Goal: Task Accomplishment & Management: Manage account settings

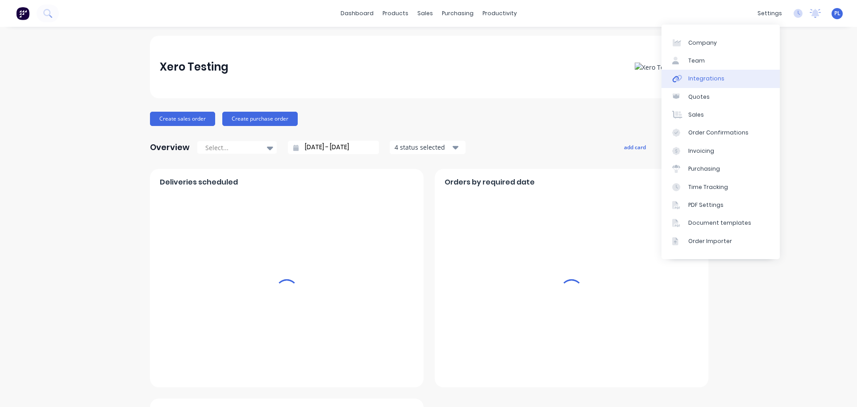
click at [712, 75] on div "Integrations" at bounding box center [707, 79] width 36 height 8
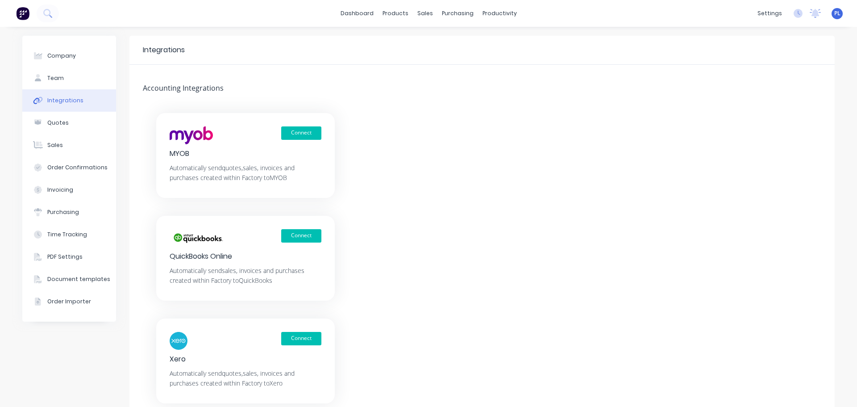
click at [36, 38] on div "Company Team Integrations Quotes Sales Order Confirmations Invoicing Purchasing…" at bounding box center [69, 179] width 94 height 286
click at [42, 54] on button "Company" at bounding box center [69, 56] width 94 height 22
select select "AU"
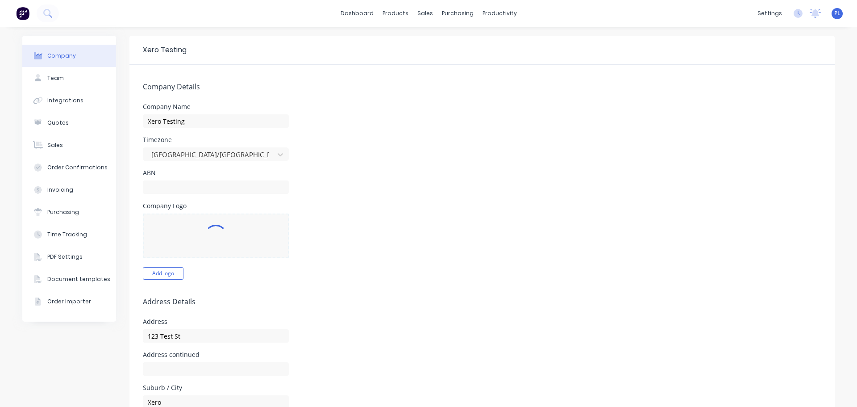
click at [623, 111] on div "Company Name Xero Testing" at bounding box center [482, 116] width 679 height 24
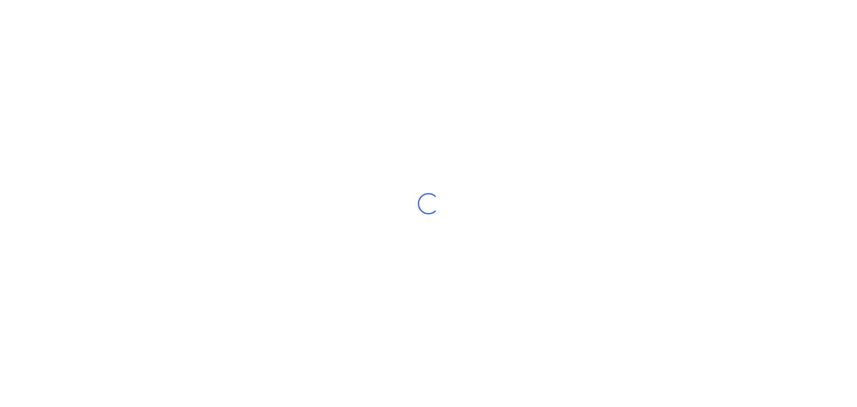
select select "AU"
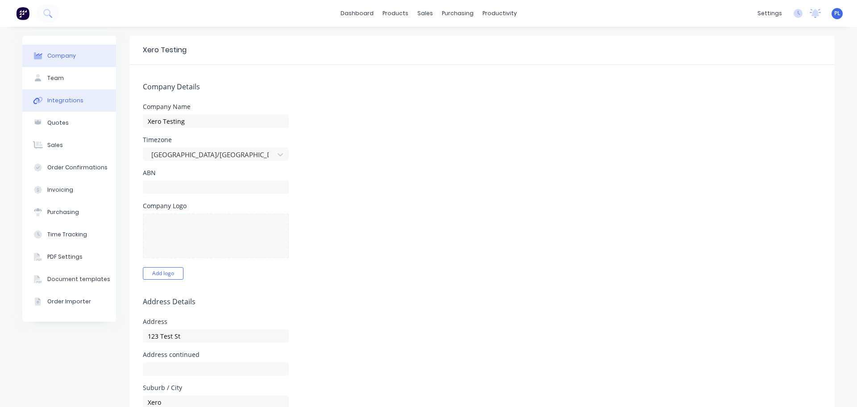
click at [33, 98] on icon at bounding box center [36, 101] width 6 height 6
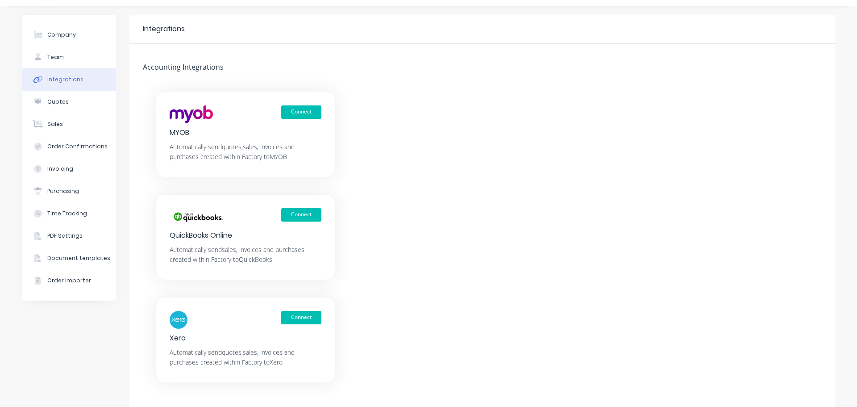
scroll to position [50, 0]
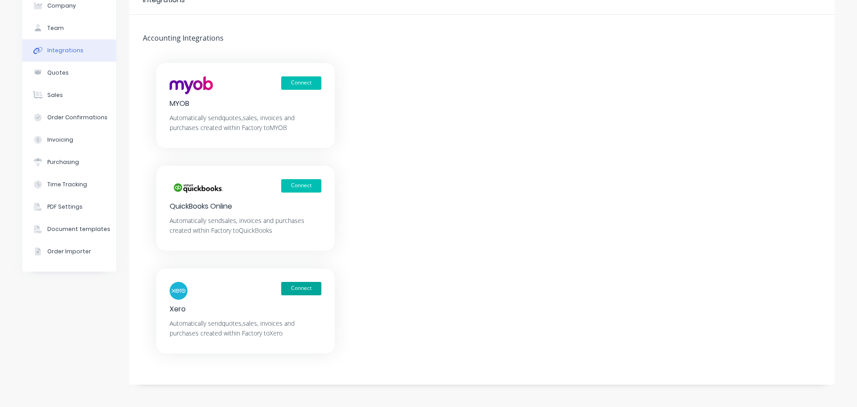
click at [305, 282] on button "Connect" at bounding box center [301, 288] width 40 height 13
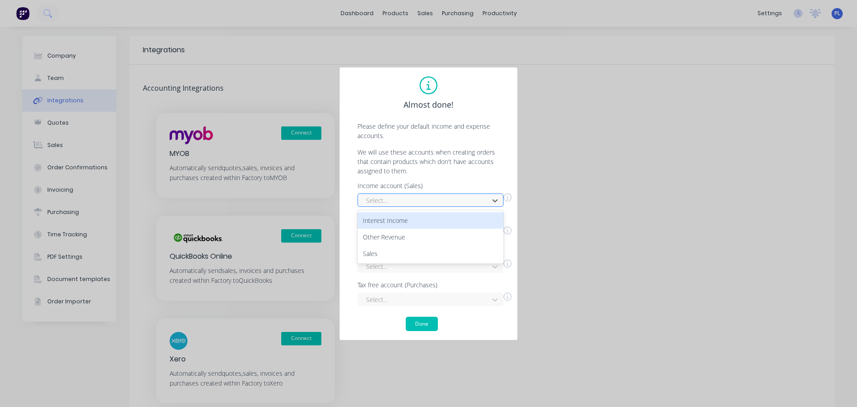
click at [419, 194] on div "Select..." at bounding box center [425, 200] width 125 height 13
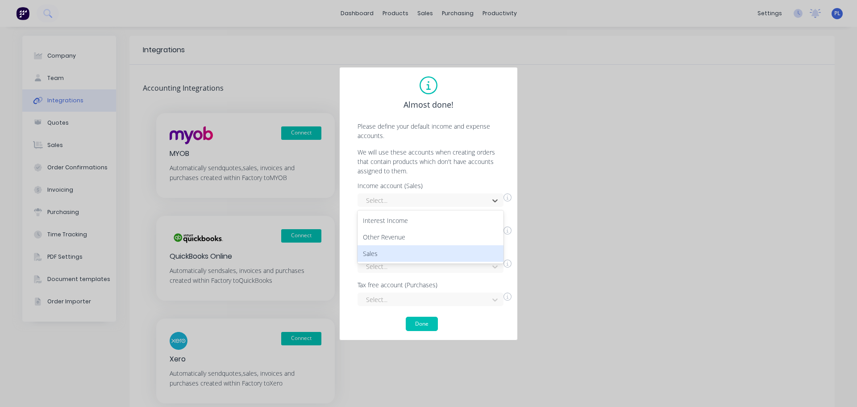
click at [381, 252] on div "Sales" at bounding box center [431, 253] width 146 height 17
click at [376, 240] on div "Select..." at bounding box center [425, 233] width 125 height 13
click at [390, 254] on div "Interest Income" at bounding box center [431, 253] width 146 height 17
click at [393, 262] on div "Select..." at bounding box center [431, 265] width 146 height 13
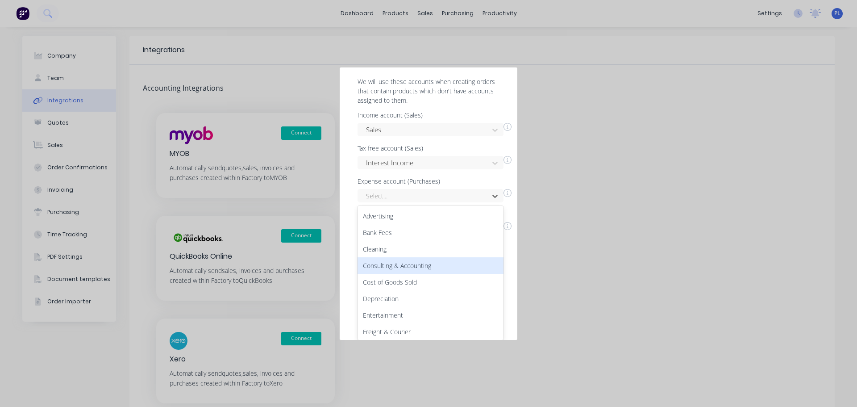
scroll to position [134, 0]
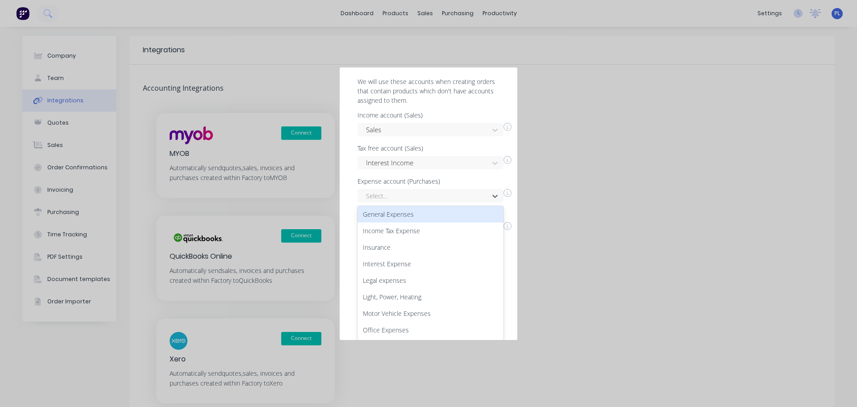
click at [385, 215] on div "General Expenses" at bounding box center [431, 214] width 146 height 17
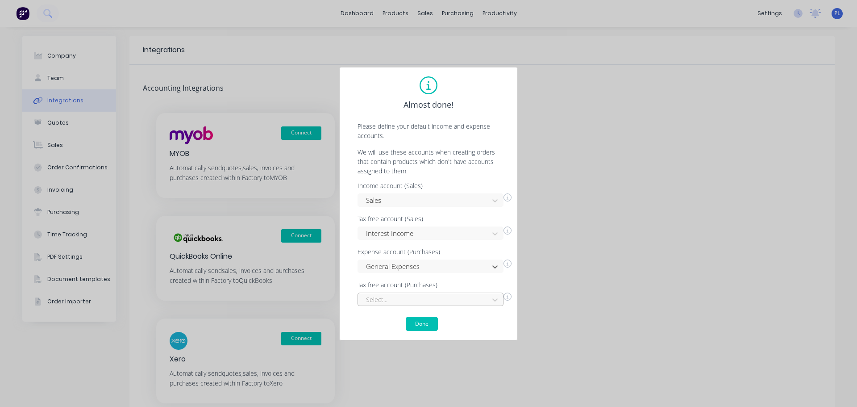
click at [391, 299] on div "Select..." at bounding box center [431, 299] width 146 height 13
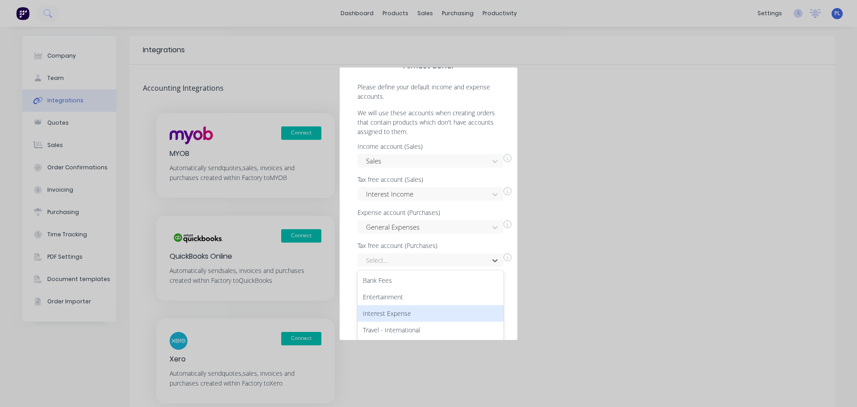
click at [396, 307] on div "Interest Expense" at bounding box center [431, 313] width 146 height 17
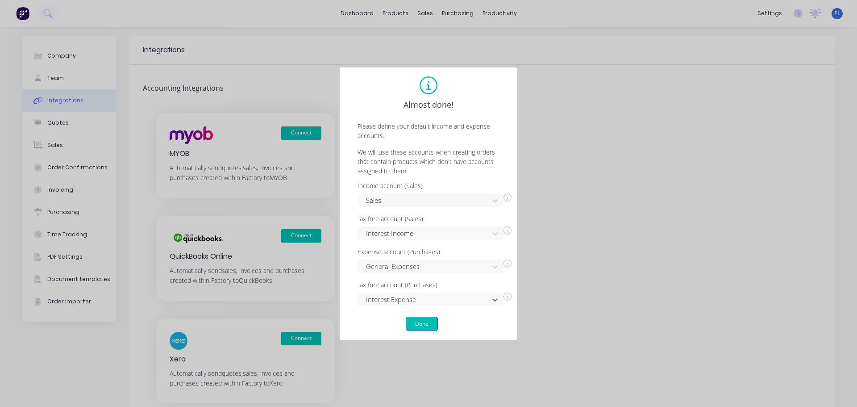
scroll to position [0, 0]
click at [422, 323] on button "Done" at bounding box center [422, 324] width 32 height 14
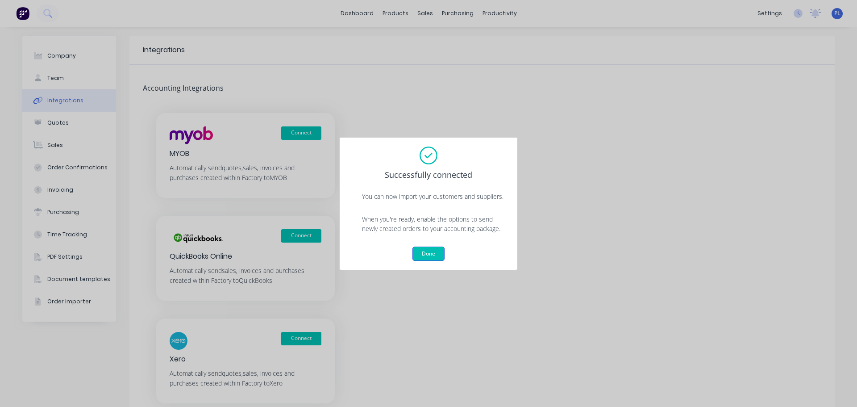
click at [426, 254] on button "Done" at bounding box center [429, 254] width 32 height 14
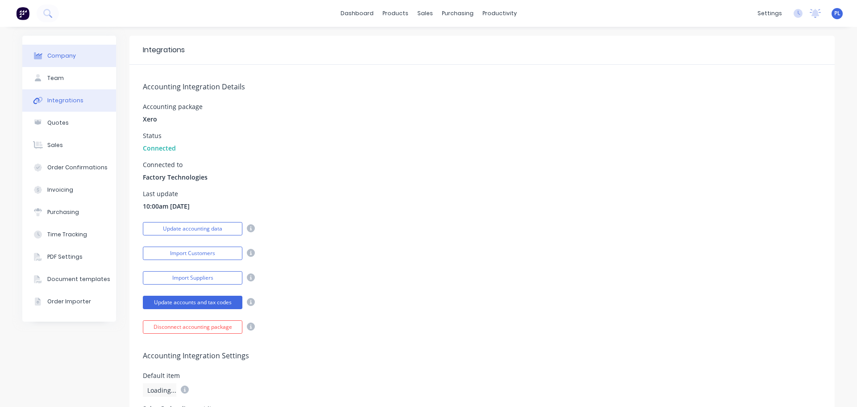
click at [84, 52] on button "Company" at bounding box center [69, 56] width 94 height 22
select select "AU"
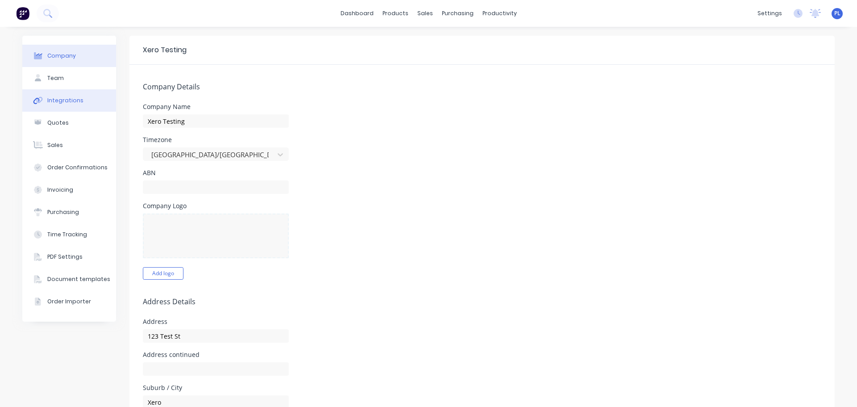
click at [63, 97] on div "Integrations" at bounding box center [65, 100] width 36 height 8
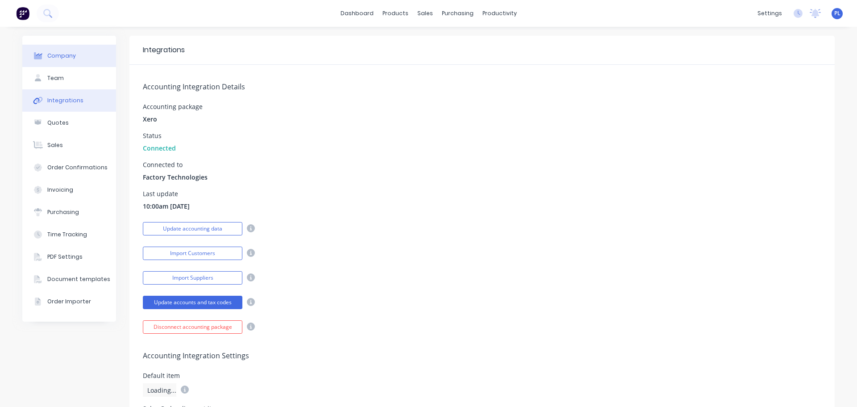
click at [65, 52] on div "Company" at bounding box center [61, 56] width 29 height 8
select select "AU"
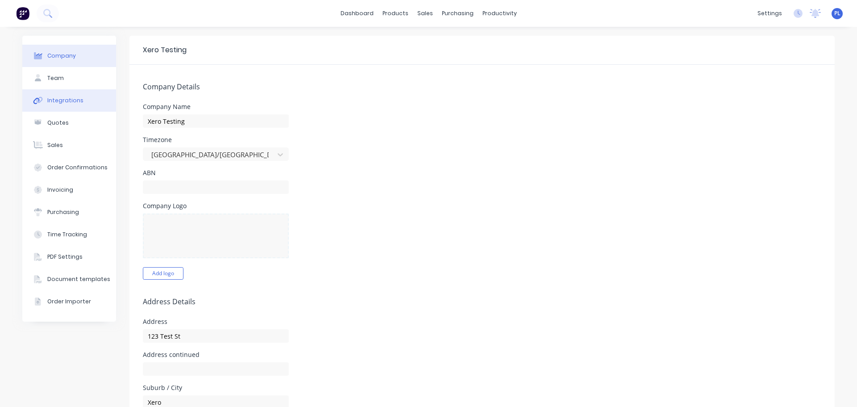
click at [68, 92] on button "Integrations" at bounding box center [69, 100] width 94 height 22
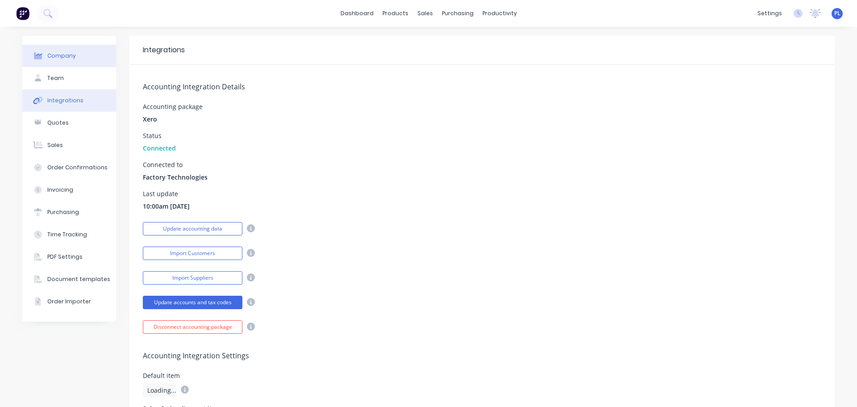
click at [76, 60] on button "Company" at bounding box center [69, 56] width 94 height 22
select select "AU"
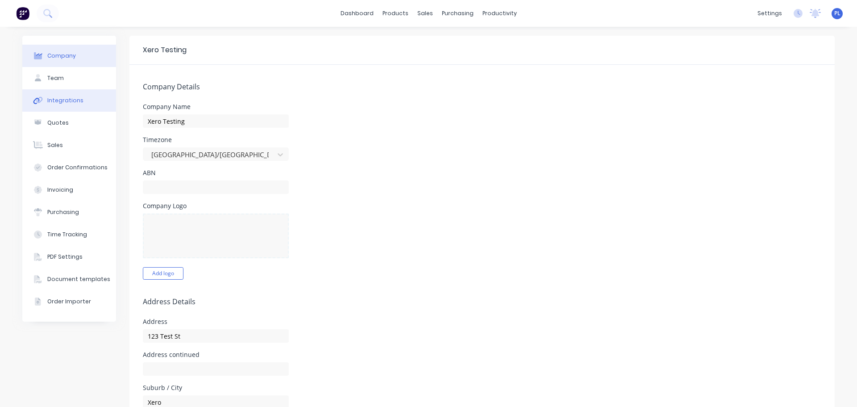
click at [75, 105] on button "Integrations" at bounding box center [69, 100] width 94 height 22
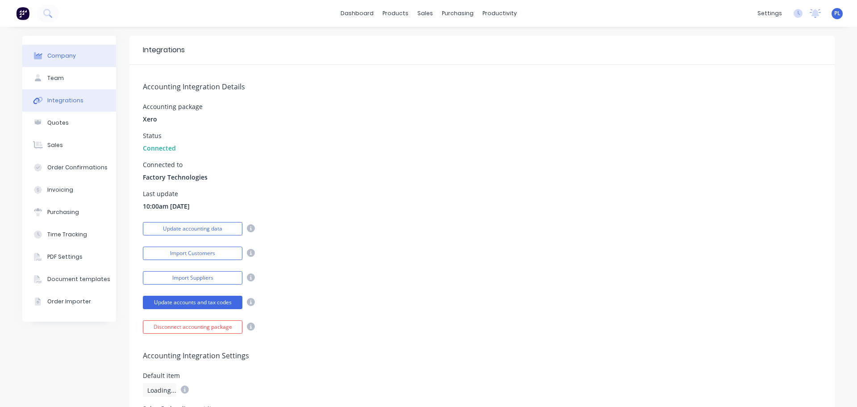
click at [96, 58] on button "Company" at bounding box center [69, 56] width 94 height 22
select select "AU"
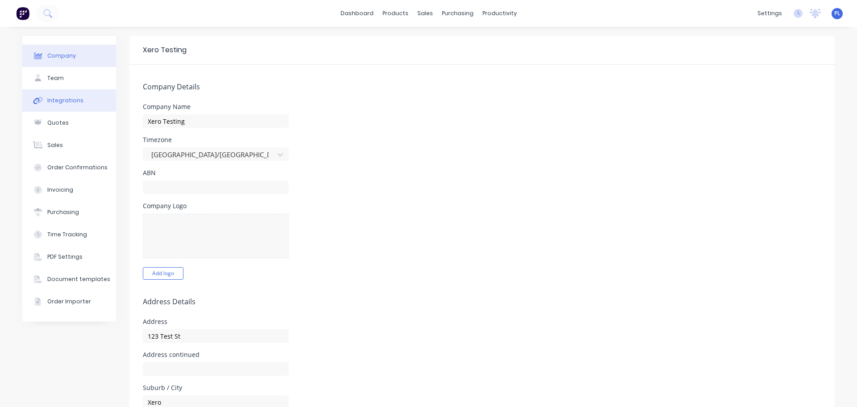
click at [51, 95] on button "Integrations" at bounding box center [69, 100] width 94 height 22
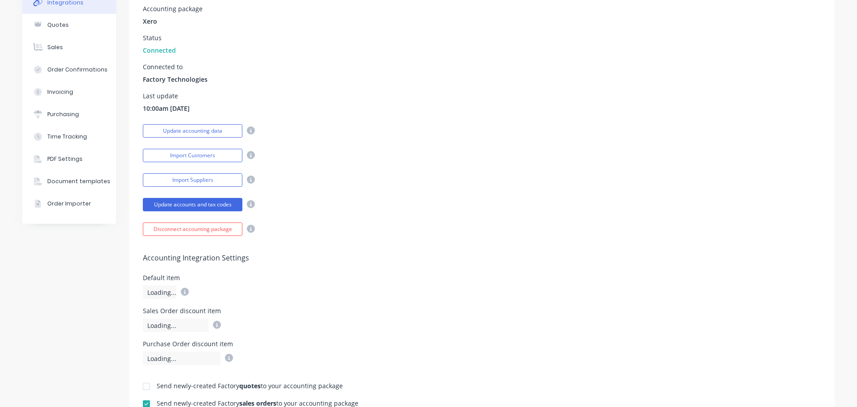
scroll to position [89, 0]
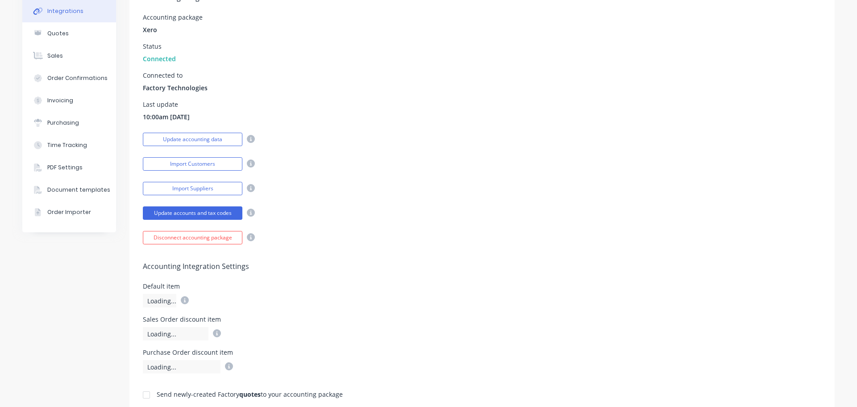
click at [59, 15] on div "Integrations" at bounding box center [65, 11] width 36 height 8
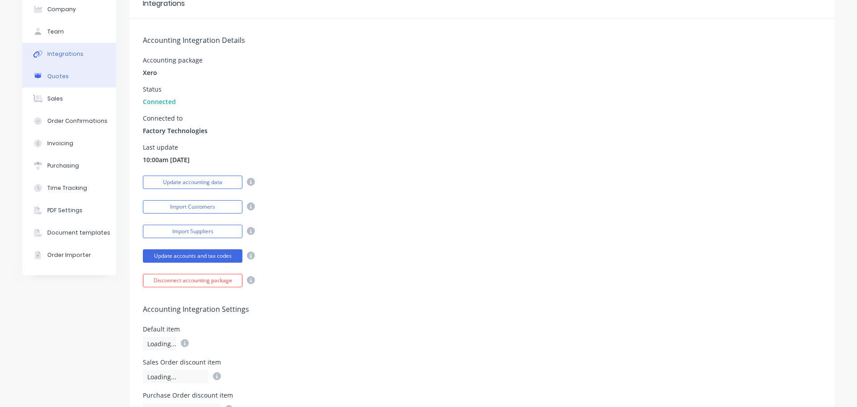
scroll to position [0, 0]
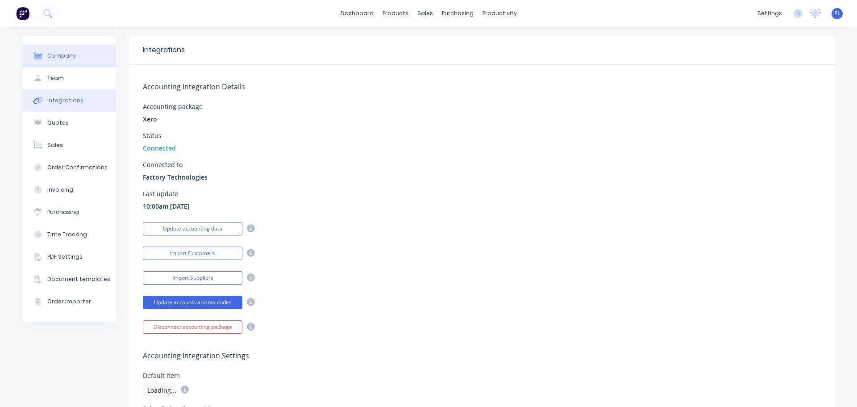
click at [62, 58] on div "Company" at bounding box center [61, 56] width 29 height 8
select select "AU"
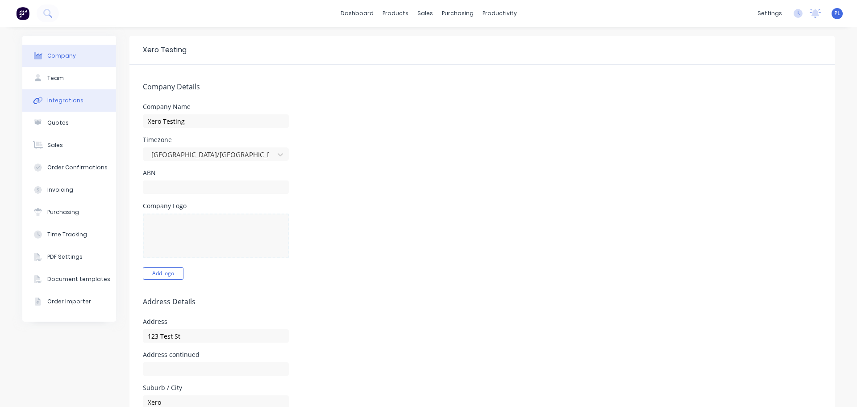
click at [65, 94] on button "Integrations" at bounding box center [69, 100] width 94 height 22
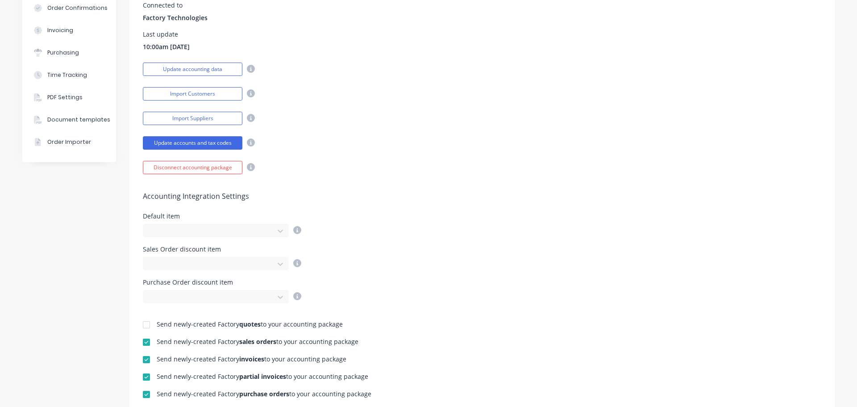
scroll to position [179, 0]
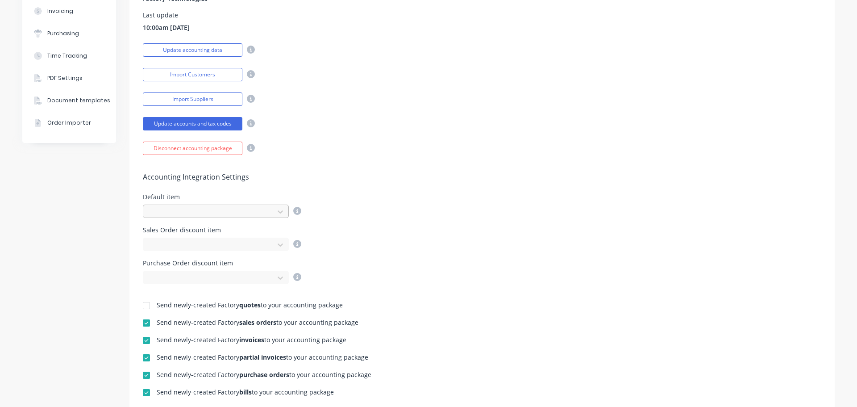
click at [268, 209] on div at bounding box center [210, 211] width 125 height 13
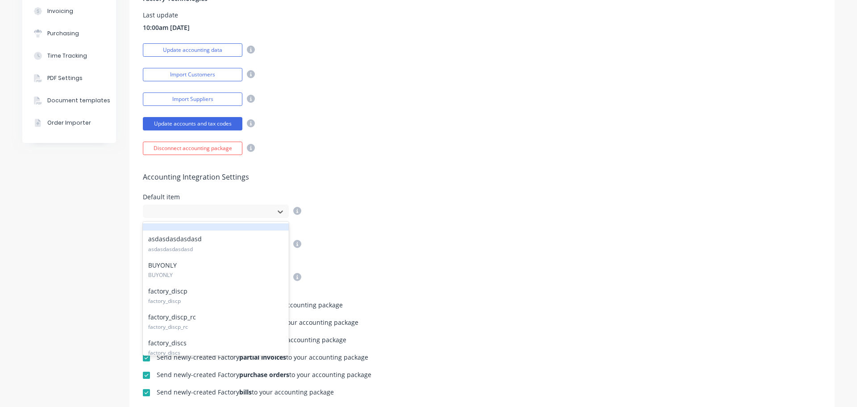
click at [535, 168] on div "Accounting Integration Settings Default item 22 results available. Use Up and D…" at bounding box center [483, 219] width 706 height 129
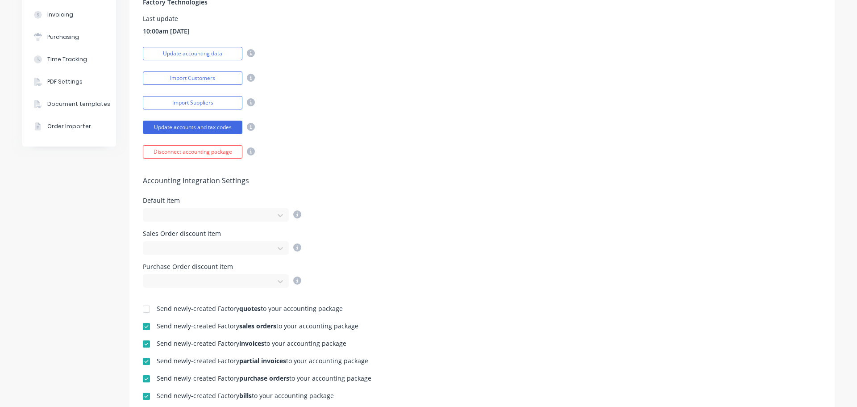
scroll to position [223, 0]
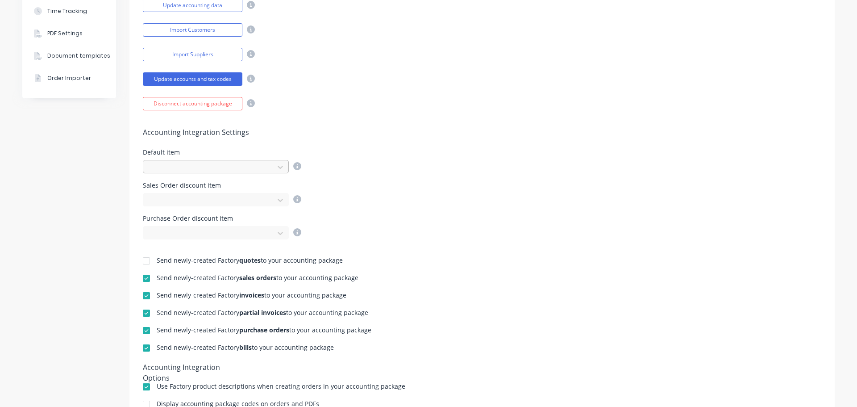
click at [235, 167] on div at bounding box center [210, 167] width 119 height 11
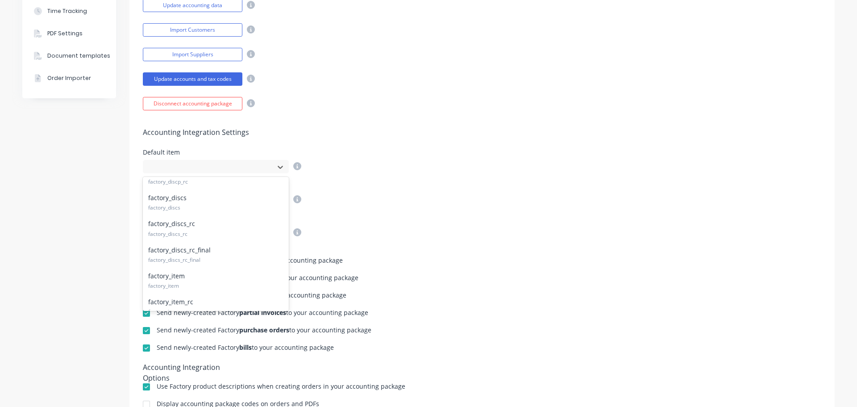
scroll to position [89, 0]
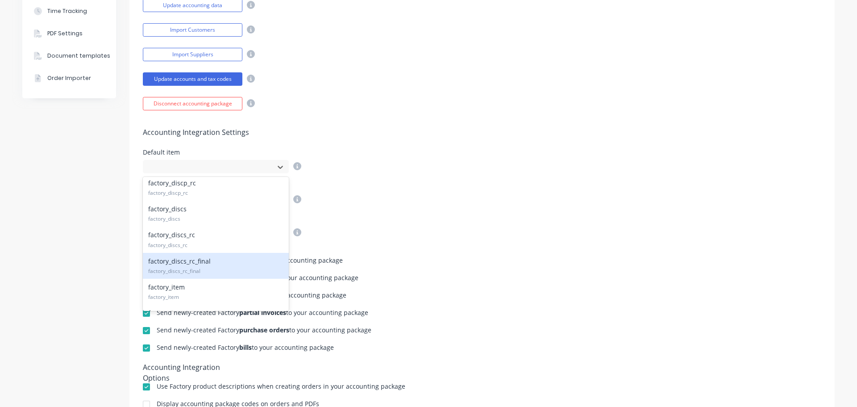
click at [630, 239] on div "Purchase Order discount item" at bounding box center [482, 227] width 679 height 24
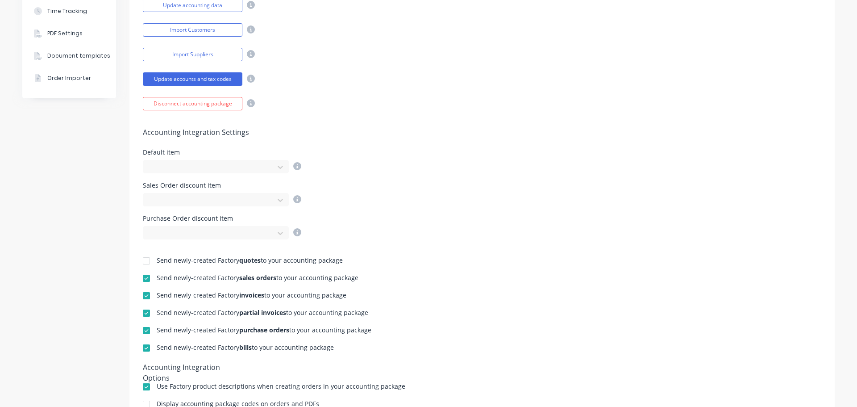
click at [437, 201] on div "Sales Order discount item" at bounding box center [482, 194] width 679 height 24
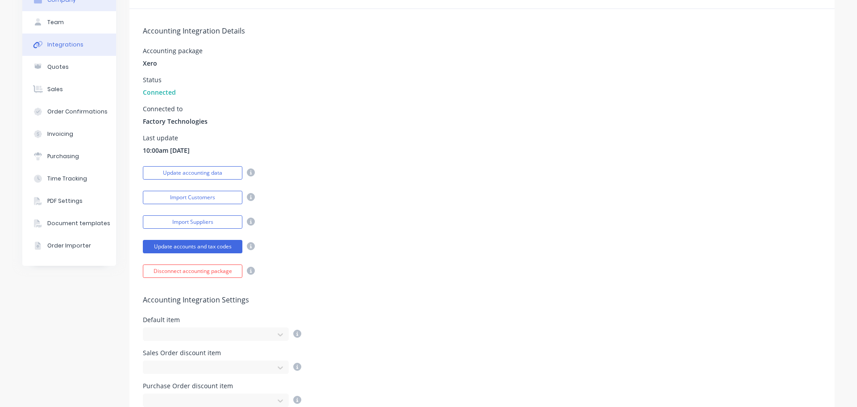
scroll to position [0, 0]
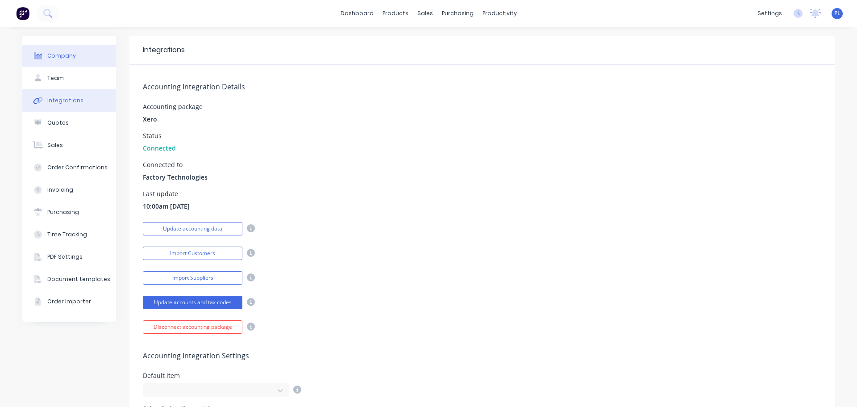
click at [65, 50] on button "Company" at bounding box center [69, 56] width 94 height 22
select select "AU"
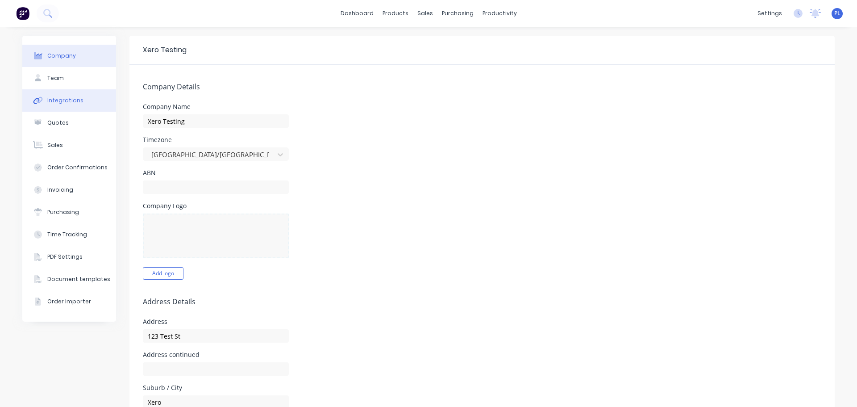
click at [85, 104] on button "Integrations" at bounding box center [69, 100] width 94 height 22
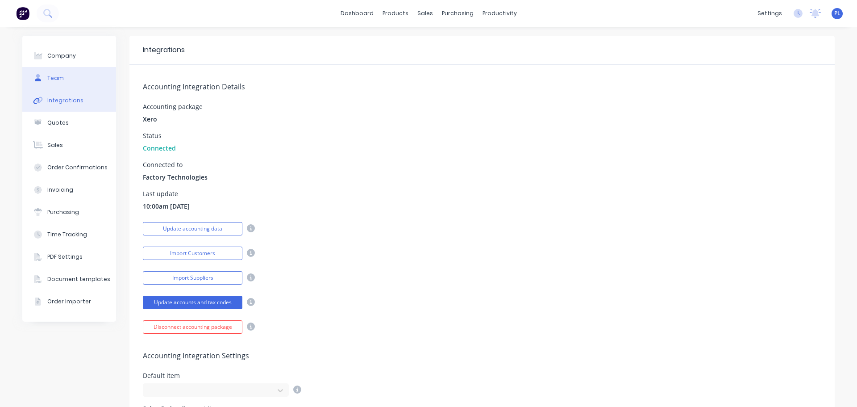
drag, startPoint x: 79, startPoint y: 57, endPoint x: 86, endPoint y: 78, distance: 22.0
click at [79, 57] on button "Company" at bounding box center [69, 56] width 94 height 22
select select "AU"
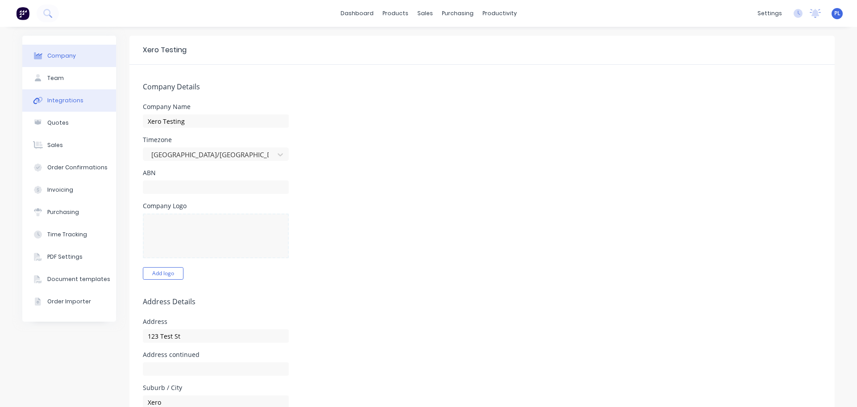
click at [77, 107] on button "Integrations" at bounding box center [69, 100] width 94 height 22
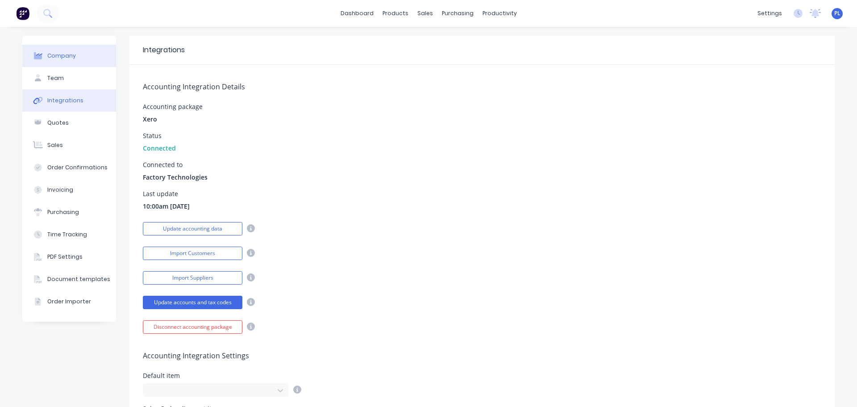
click at [97, 58] on button "Company" at bounding box center [69, 56] width 94 height 22
select select "AU"
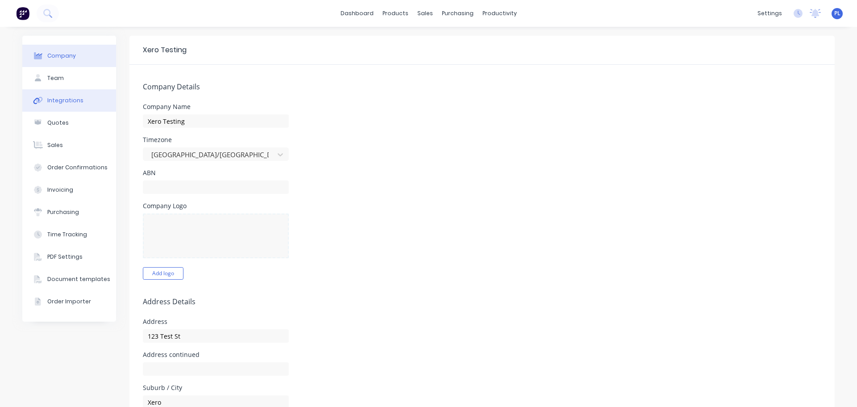
click at [84, 106] on button "Integrations" at bounding box center [69, 100] width 94 height 22
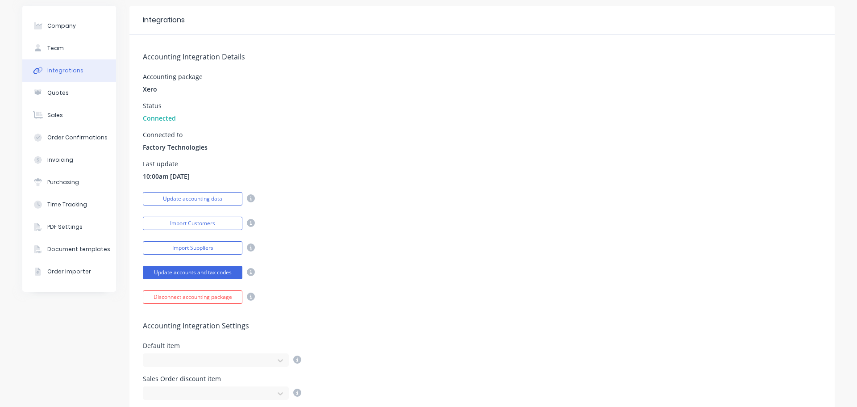
scroll to position [89, 0]
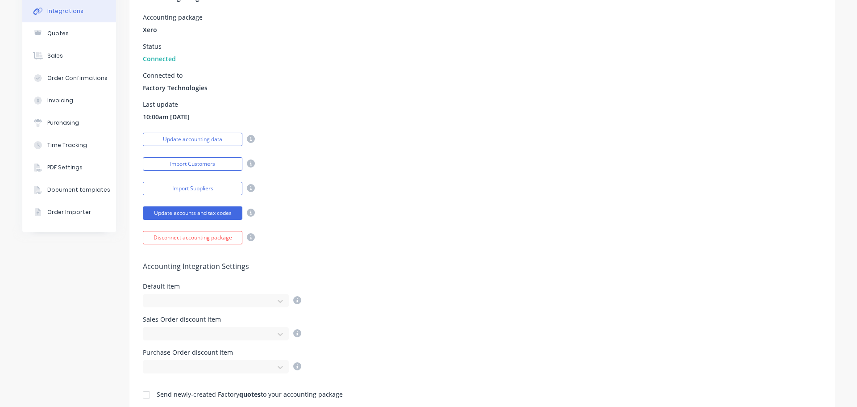
click at [164, 289] on div "Default item" at bounding box center [222, 286] width 159 height 6
click at [188, 292] on div "Default item" at bounding box center [222, 295] width 159 height 24
click at [190, 298] on div at bounding box center [210, 301] width 119 height 11
click at [642, 281] on div "Accounting Integration Settings Default item 22 results available. Use Up and D…" at bounding box center [483, 308] width 706 height 129
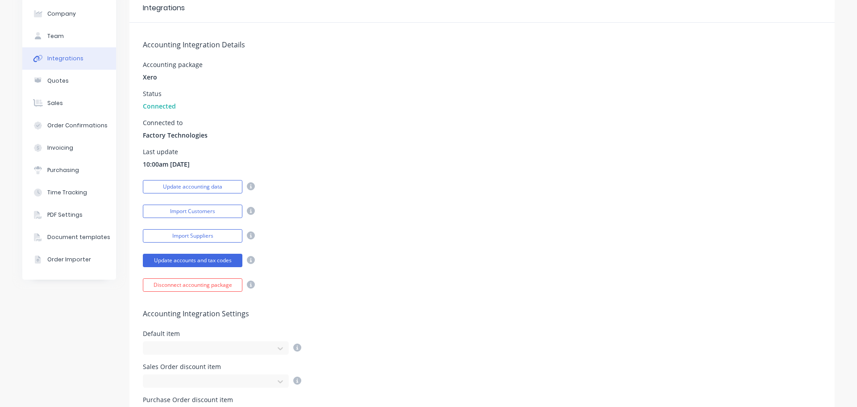
scroll to position [0, 0]
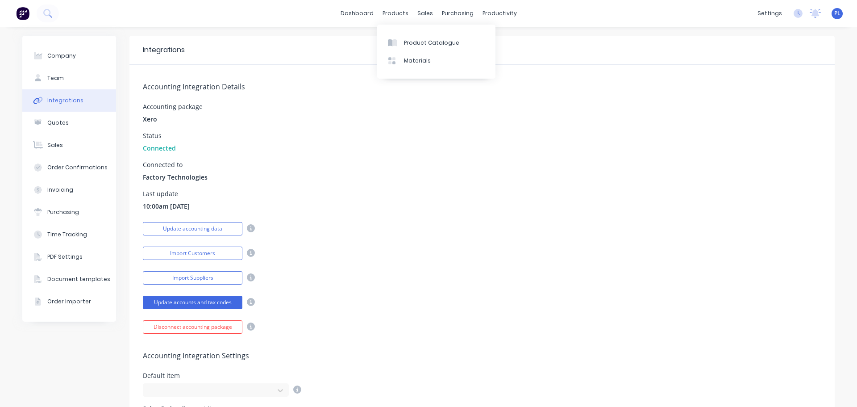
drag, startPoint x: 371, startPoint y: 222, endPoint x: 368, endPoint y: 217, distance: 5.4
click at [371, 221] on div "Update accounting data" at bounding box center [482, 228] width 679 height 16
